Goal: Book appointment/travel/reservation

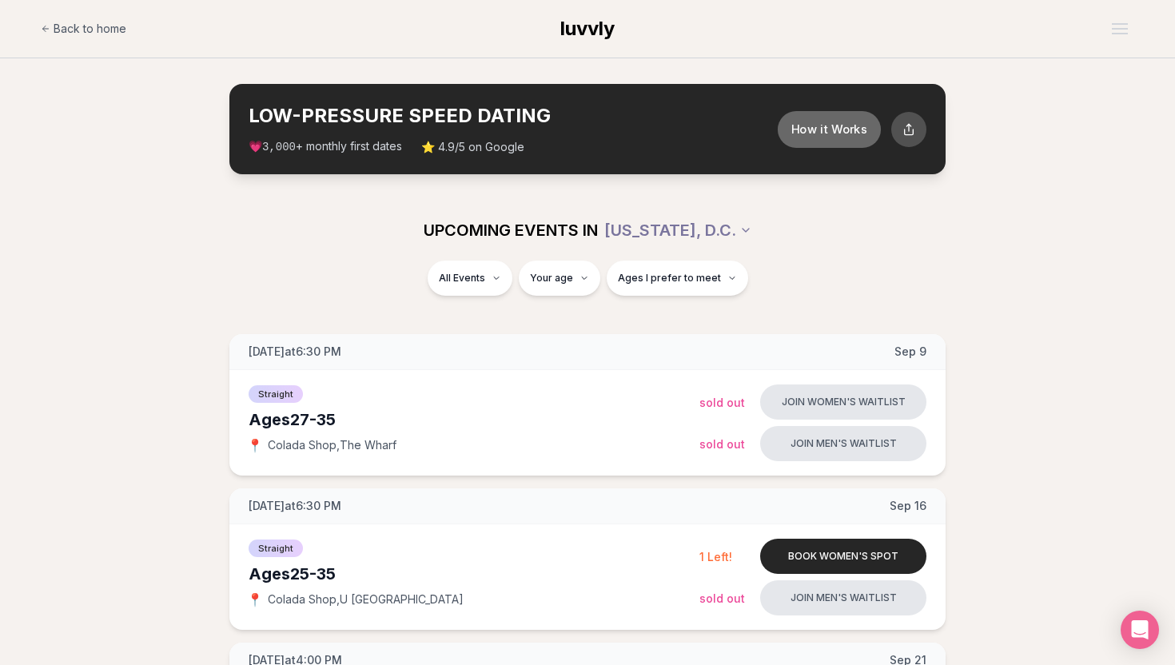
click at [840, 133] on button "How it Works" at bounding box center [829, 128] width 103 height 37
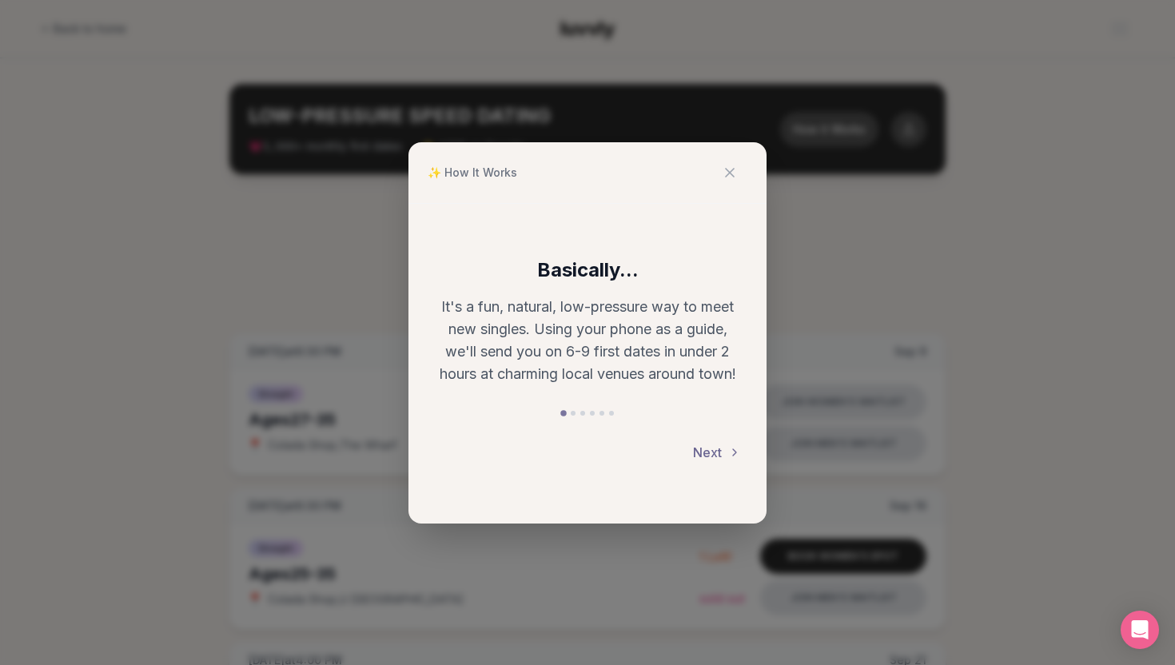
click at [712, 446] on button "Next" at bounding box center [717, 452] width 48 height 35
click at [714, 447] on button "Next" at bounding box center [717, 452] width 48 height 35
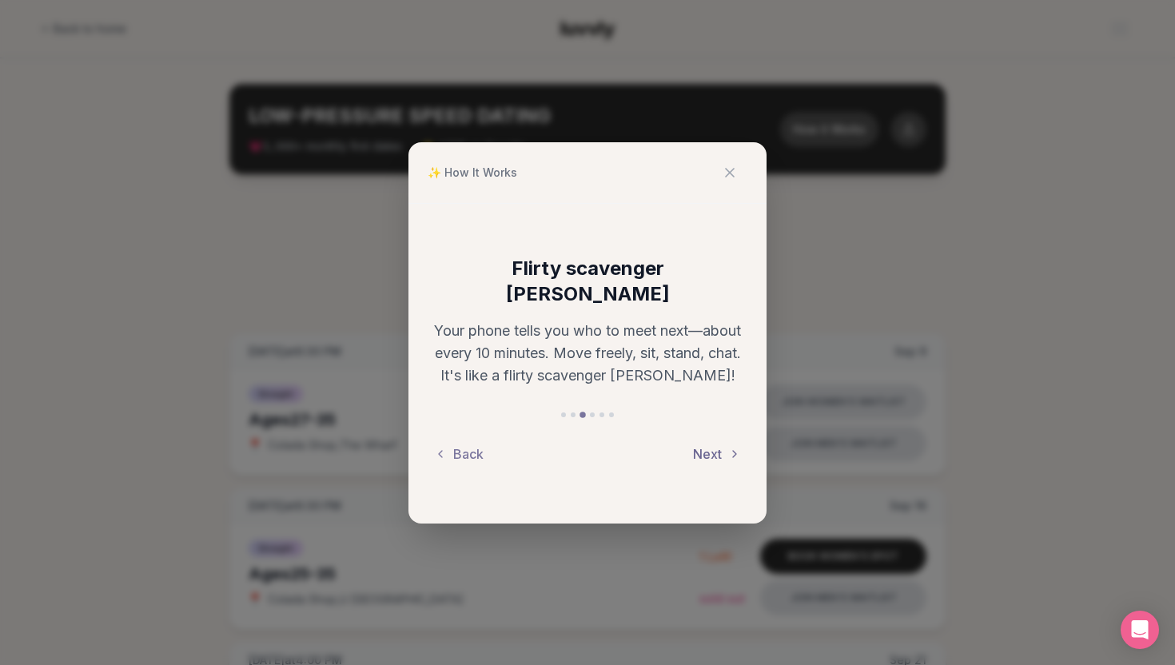
click at [714, 447] on button "Next" at bounding box center [717, 453] width 48 height 35
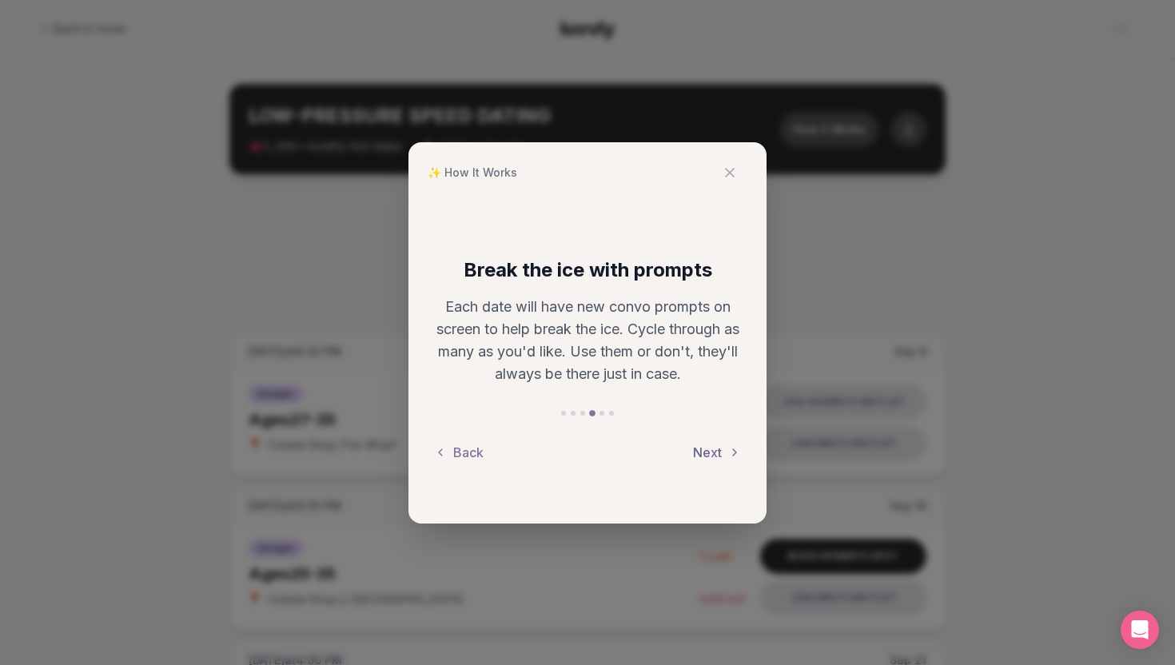
click at [715, 446] on button "Next" at bounding box center [717, 452] width 48 height 35
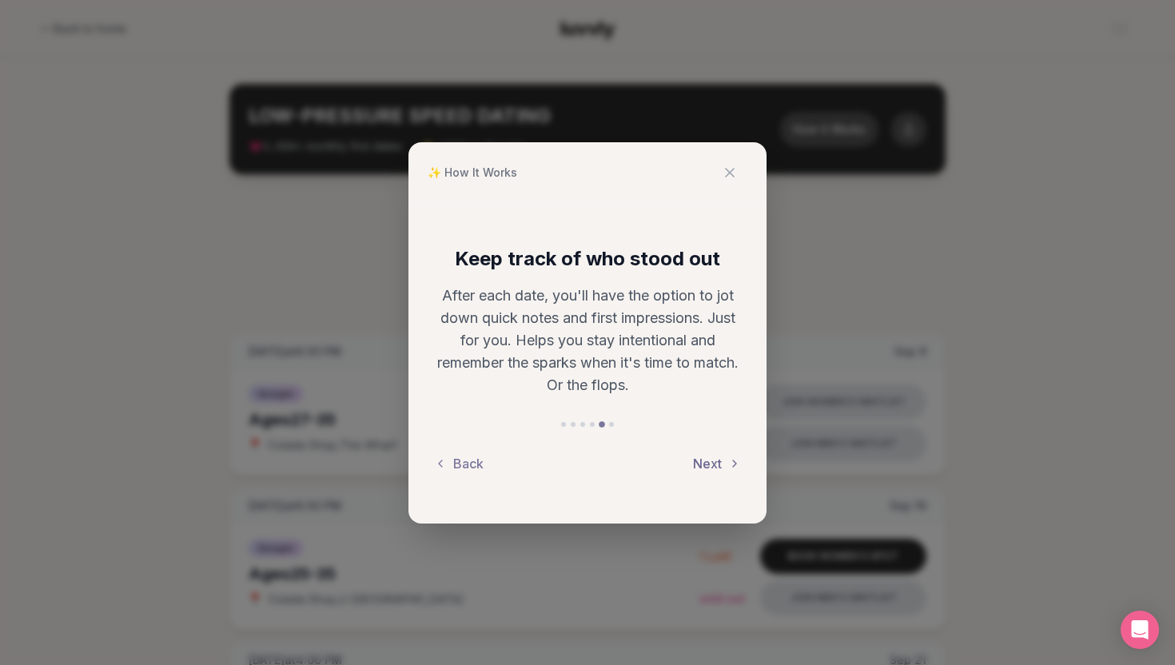
click at [716, 456] on button "Next" at bounding box center [717, 463] width 48 height 35
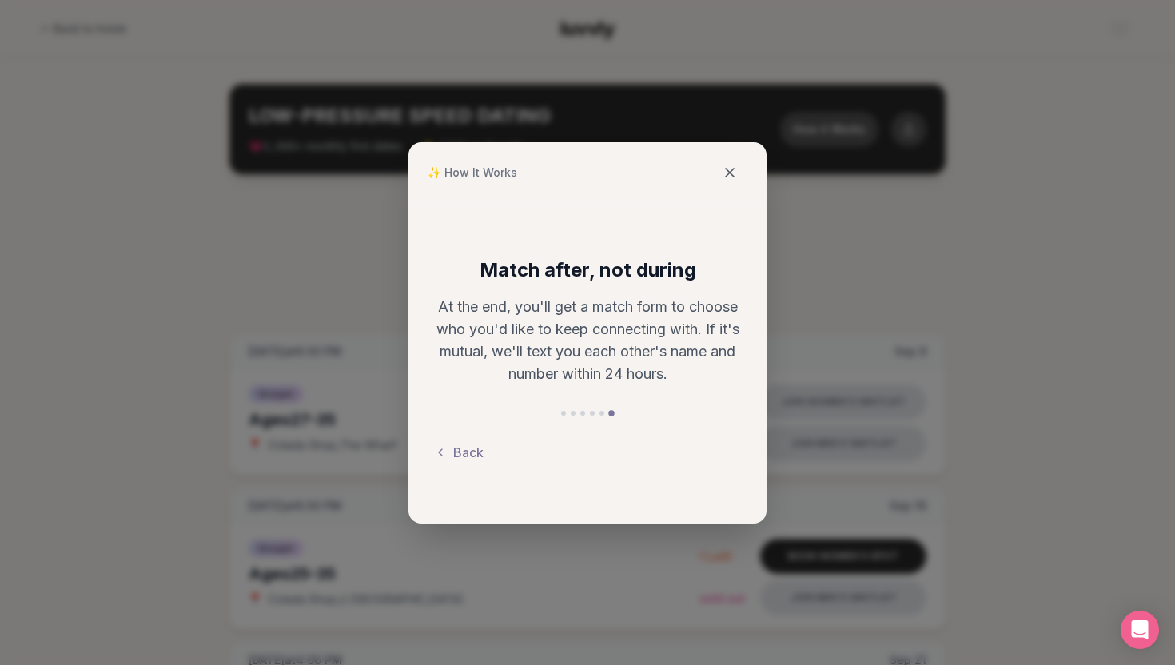
click at [731, 169] on icon at bounding box center [730, 173] width 8 height 8
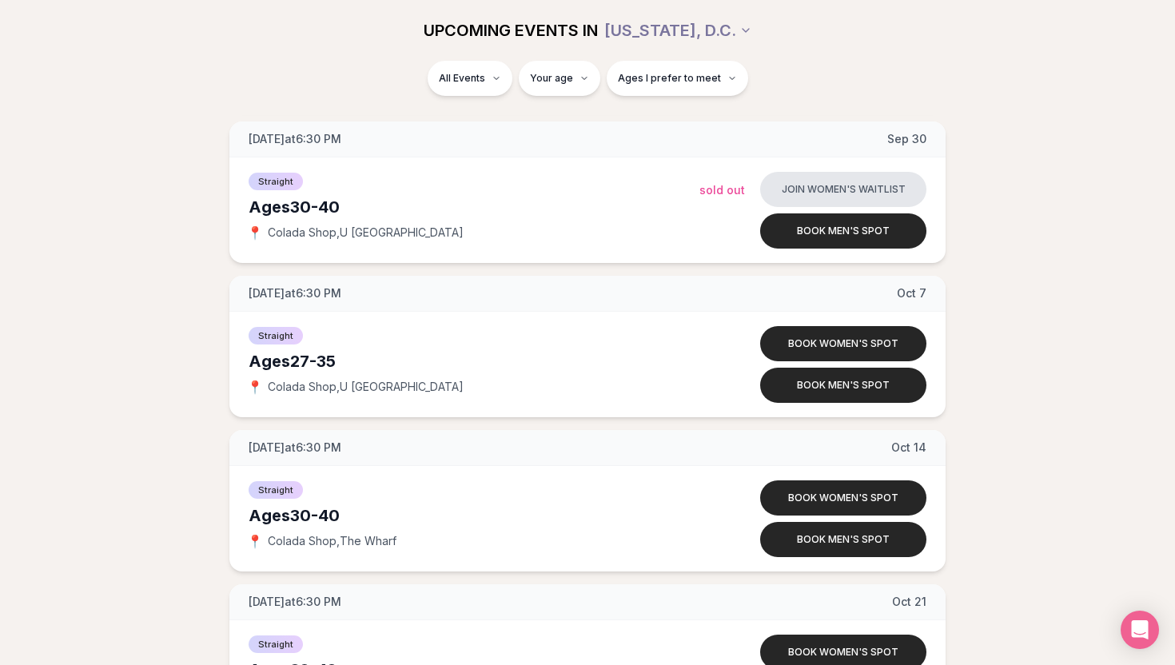
scroll to position [903, 0]
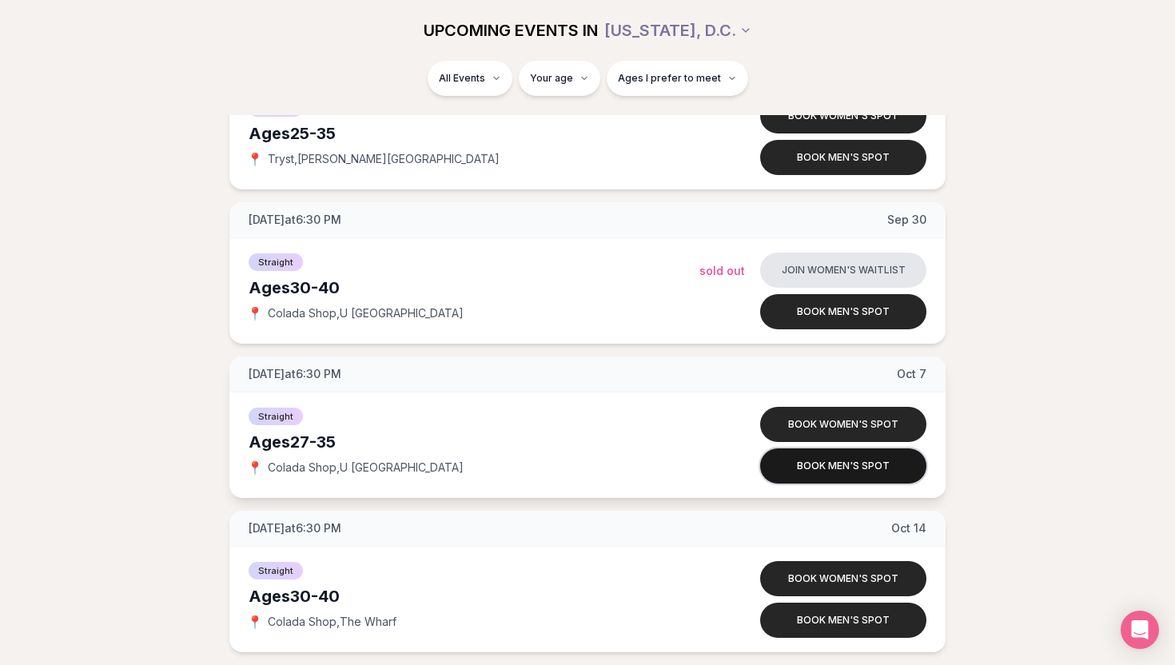
click at [855, 470] on button "Book men's spot" at bounding box center [843, 465] width 166 height 35
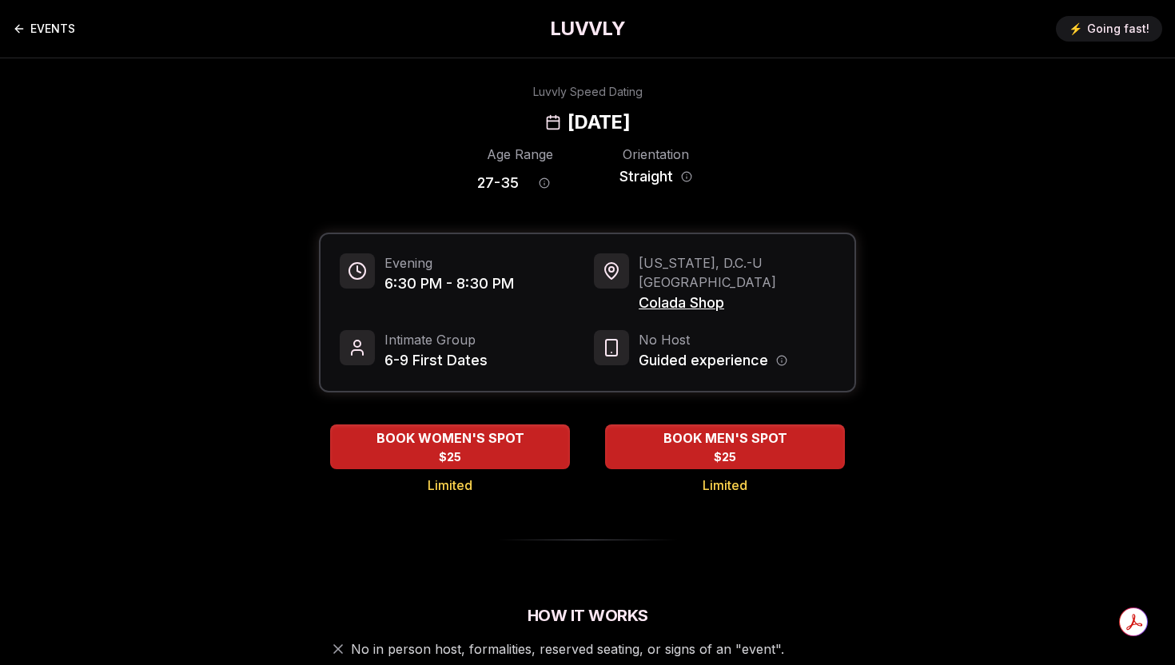
click at [66, 25] on link "EVENTS" at bounding box center [44, 29] width 62 height 32
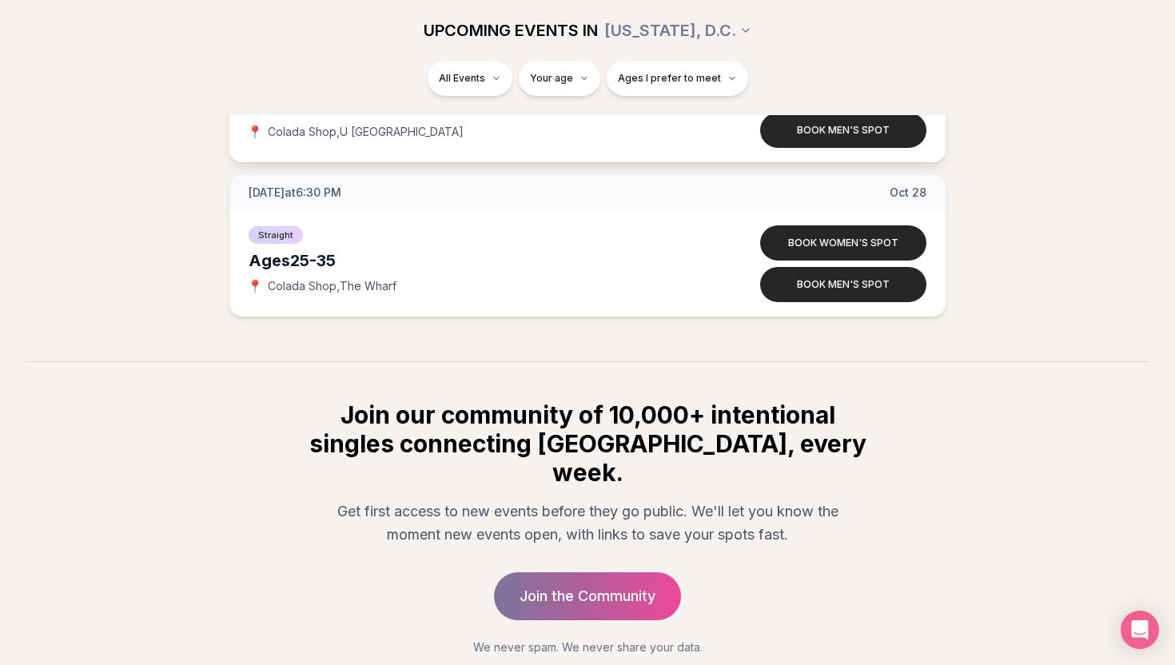
scroll to position [1614, 0]
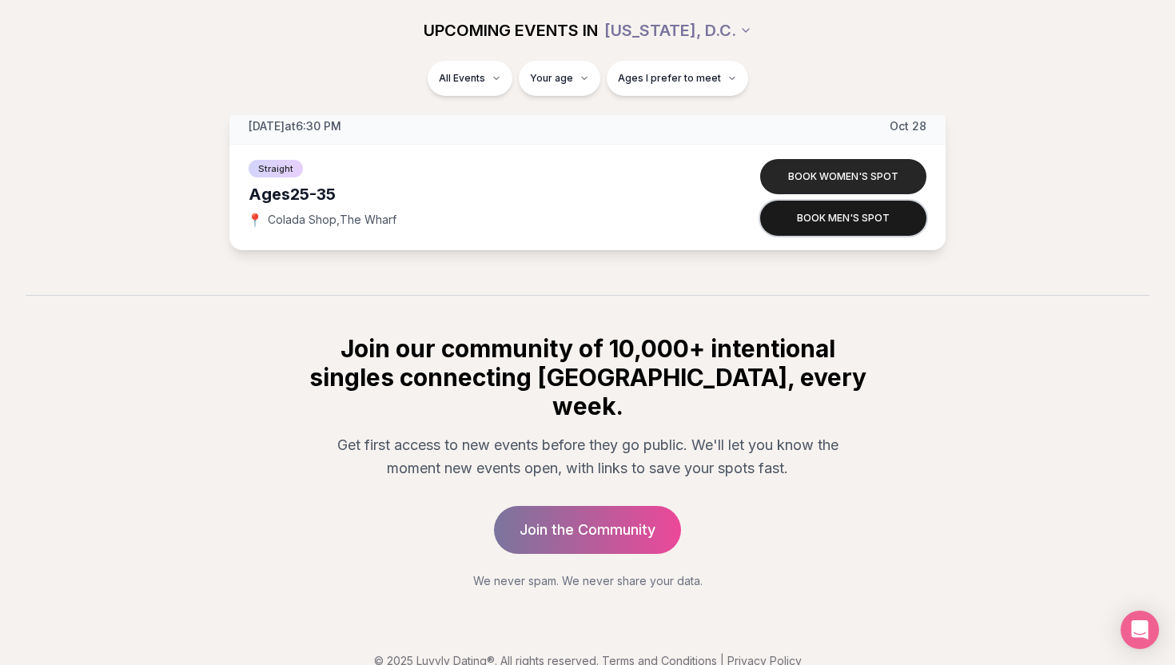
click at [842, 226] on button "Book men's spot" at bounding box center [843, 218] width 166 height 35
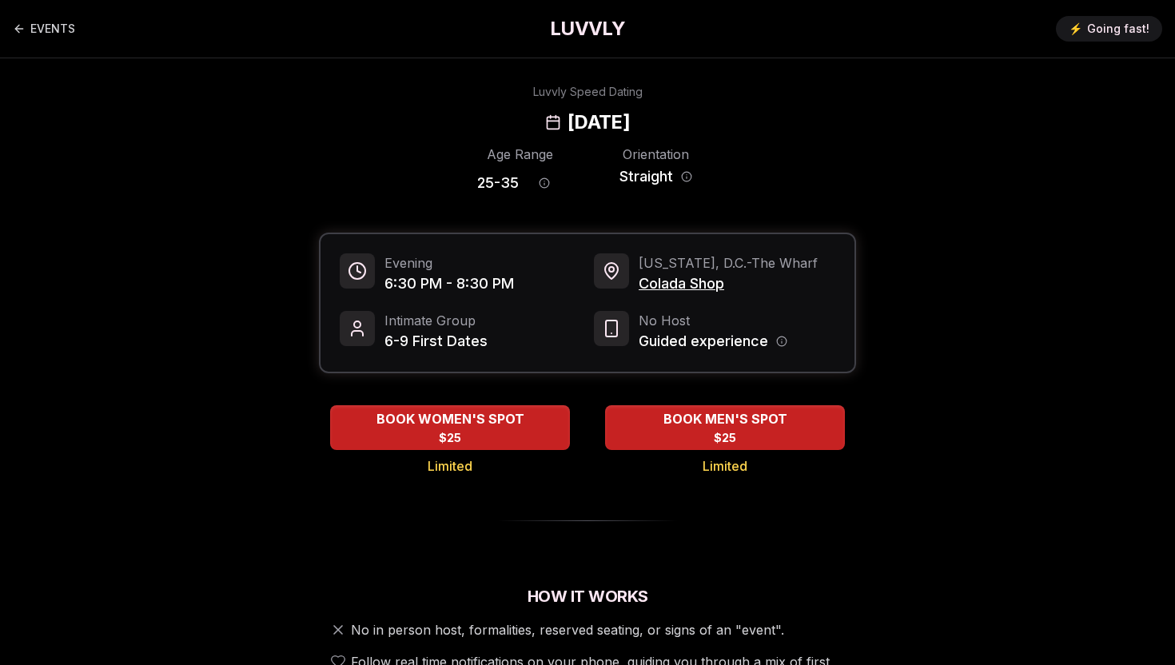
click at [602, 21] on h1 "LUVVLY" at bounding box center [587, 29] width 75 height 26
